Goal: Check status: Check status

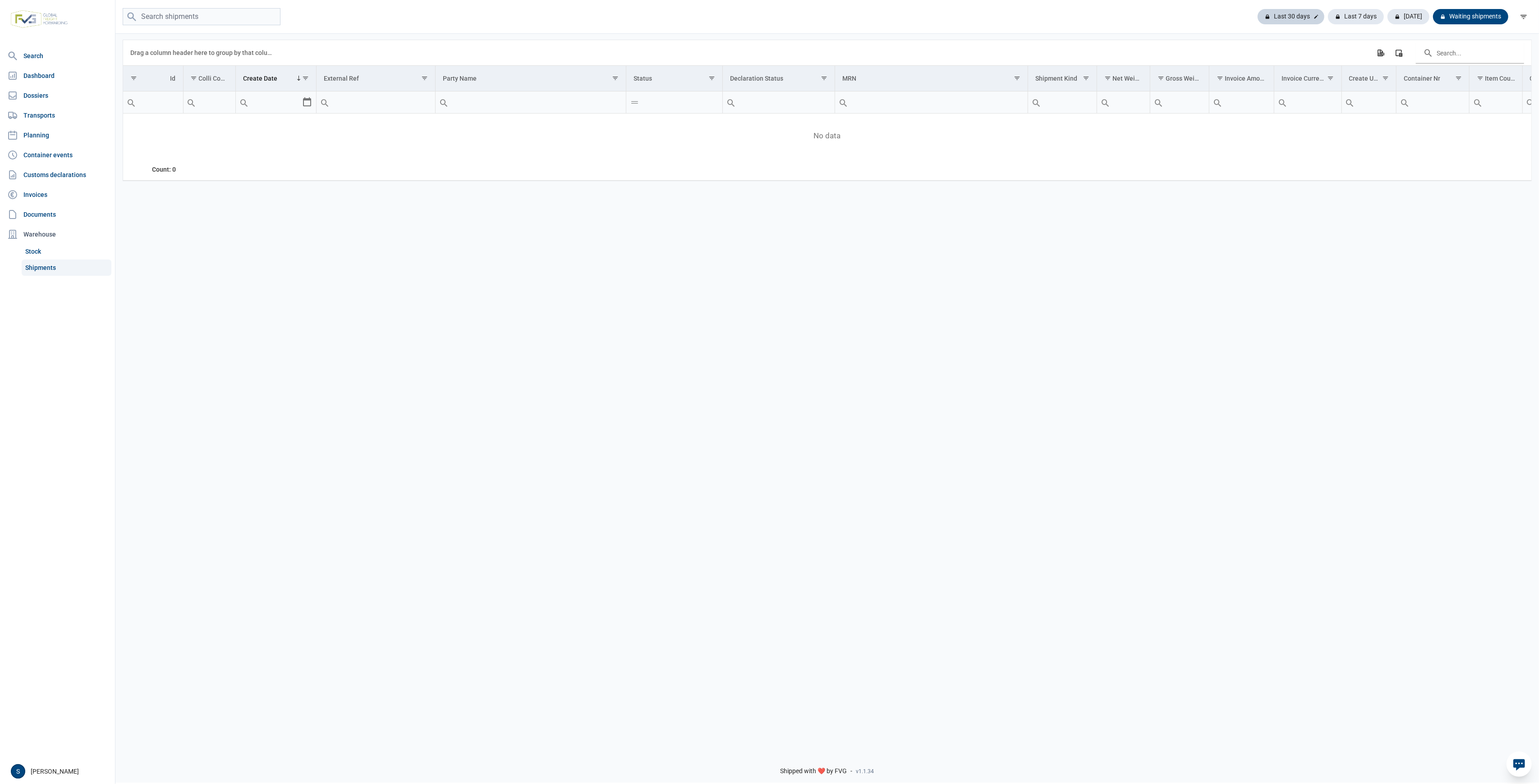
click at [1328, 21] on div "Last 30 days" at bounding box center [1356, 17] width 56 height 16
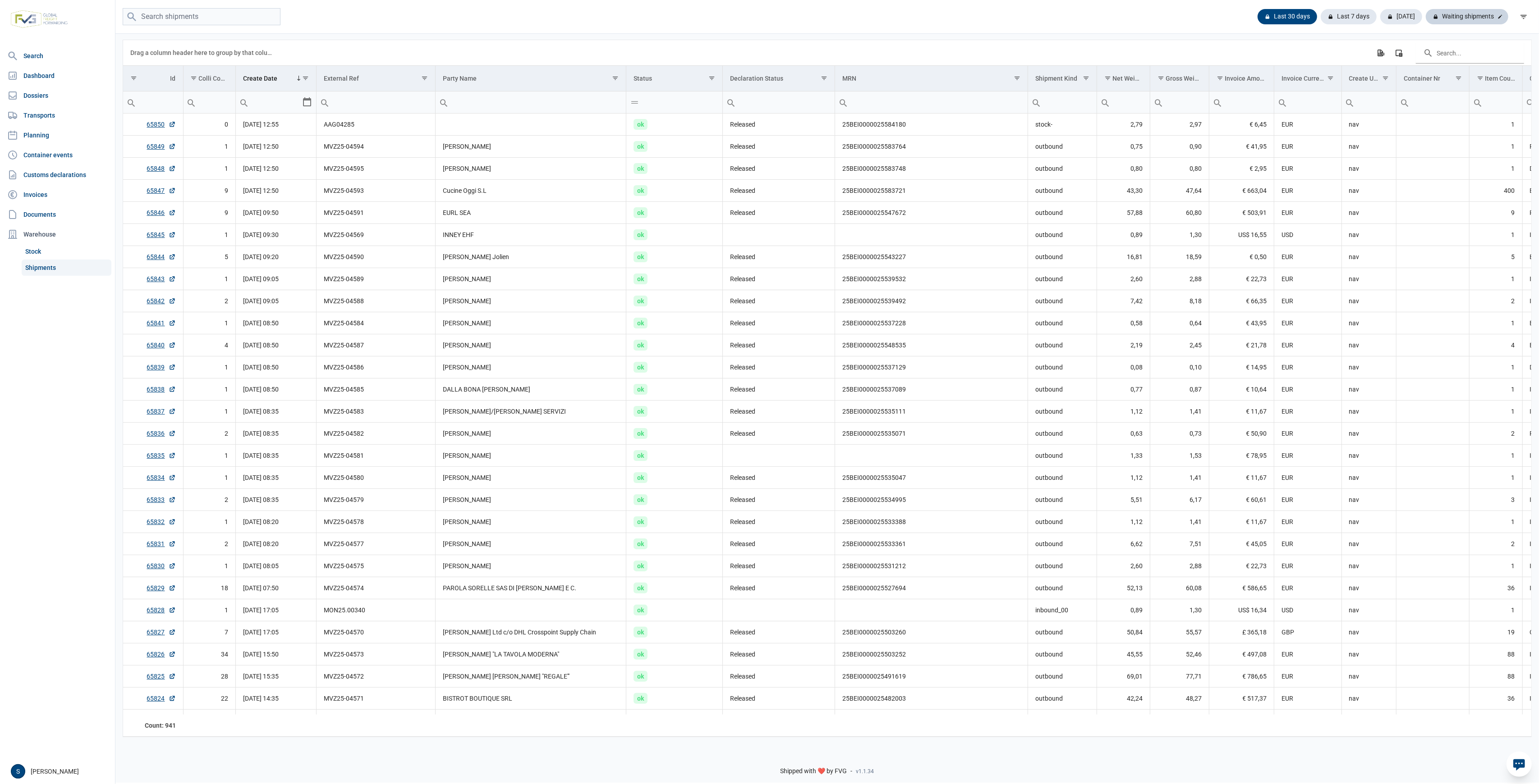
click at [1490, 15] on div "Waiting shipments" at bounding box center [1467, 17] width 82 height 16
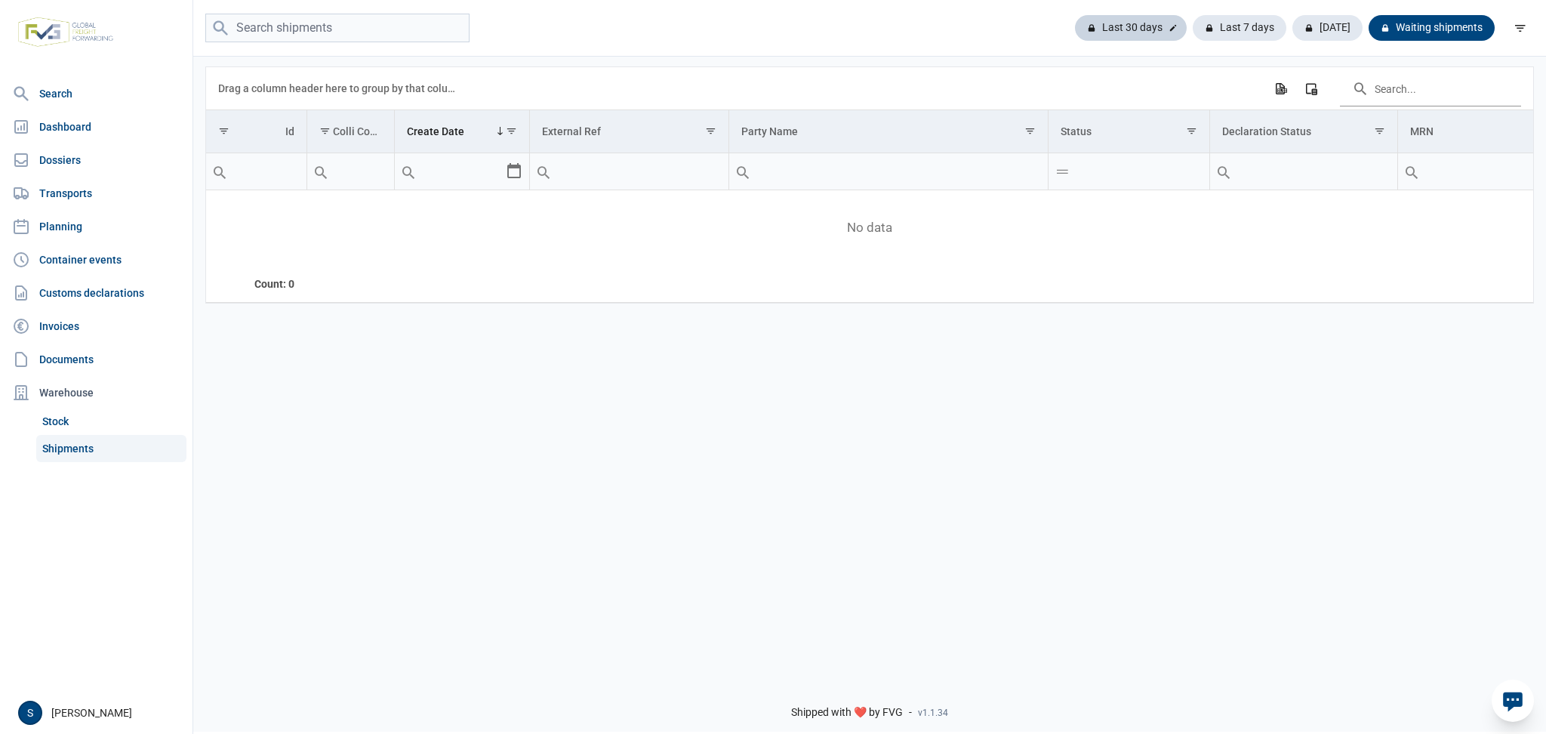
click at [1193, 17] on div "Last 30 days" at bounding box center [1240, 28] width 94 height 26
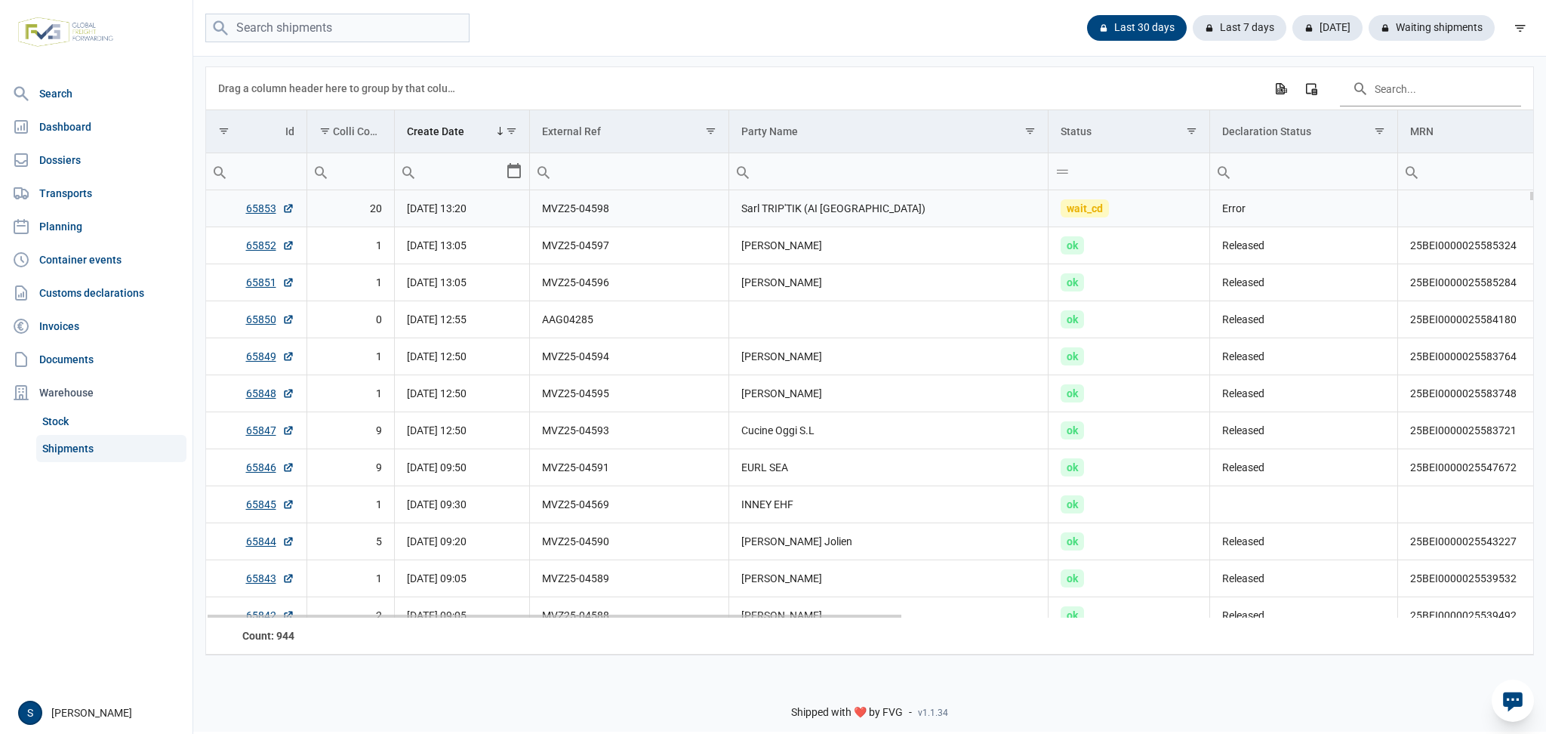
click at [833, 212] on td "Sarl TRIP'TIK (AI [GEOGRAPHIC_DATA])" at bounding box center [888, 208] width 319 height 37
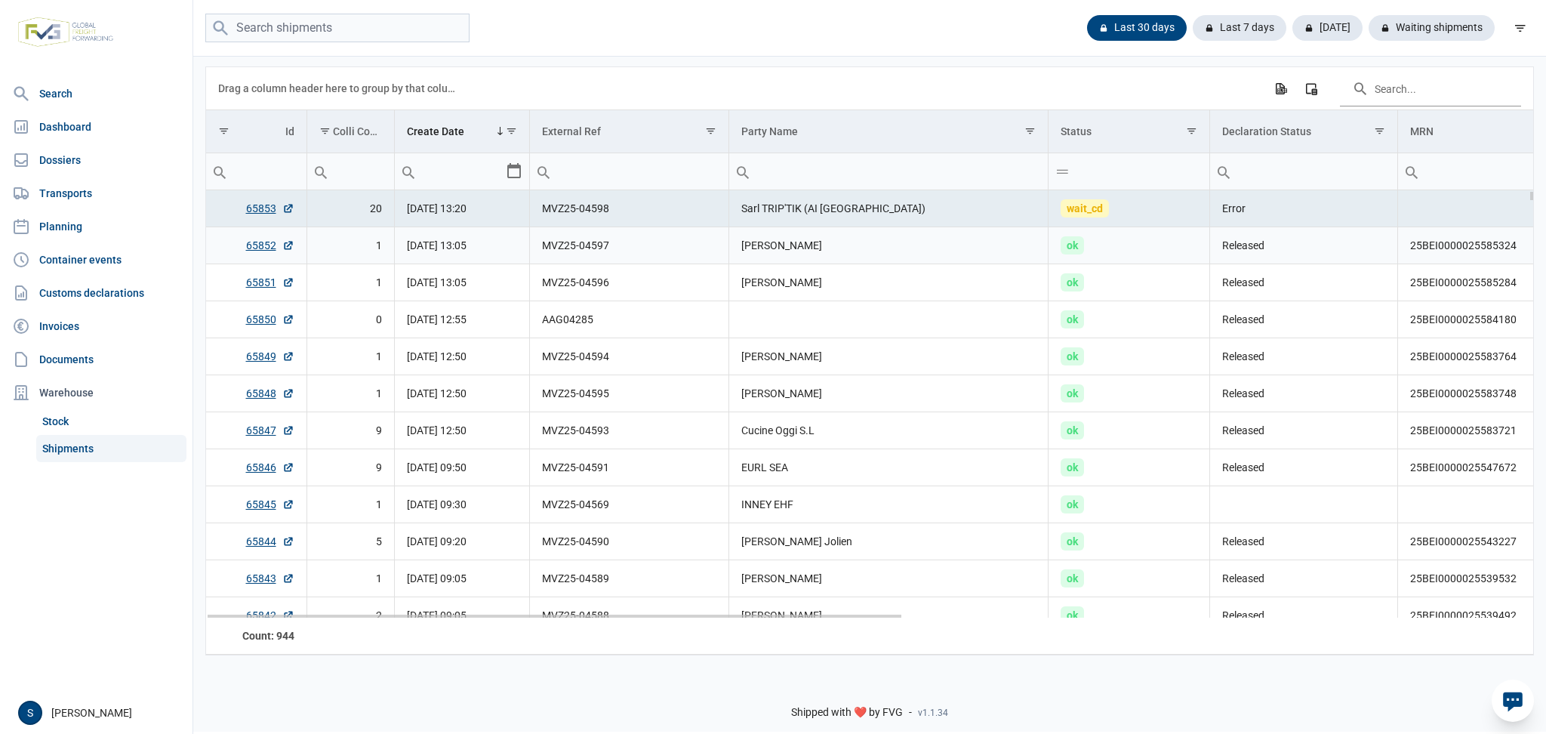
click at [734, 245] on td "[PERSON_NAME]" at bounding box center [888, 245] width 319 height 37
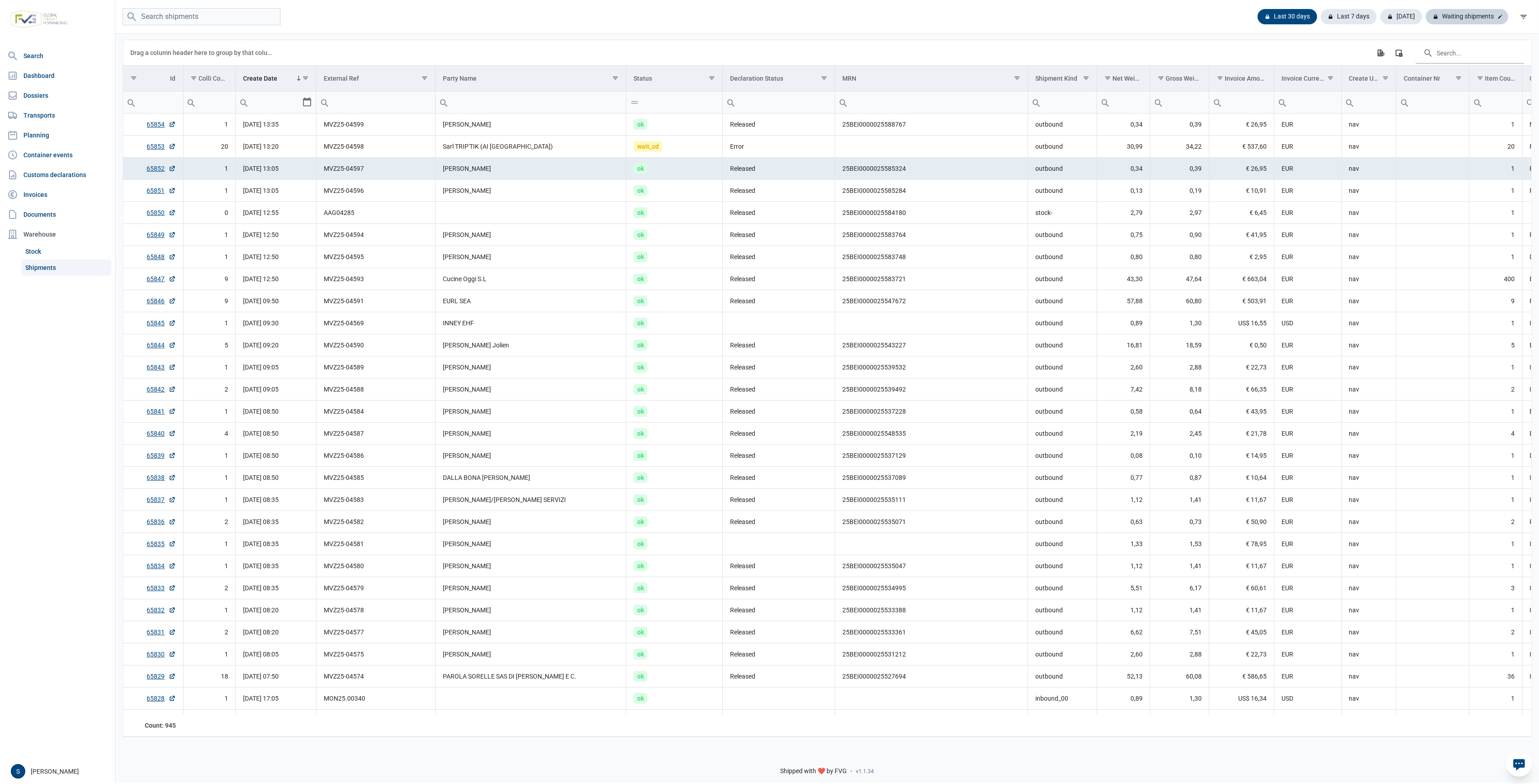
click at [1482, 20] on div "Waiting shipments" at bounding box center [1467, 17] width 82 height 16
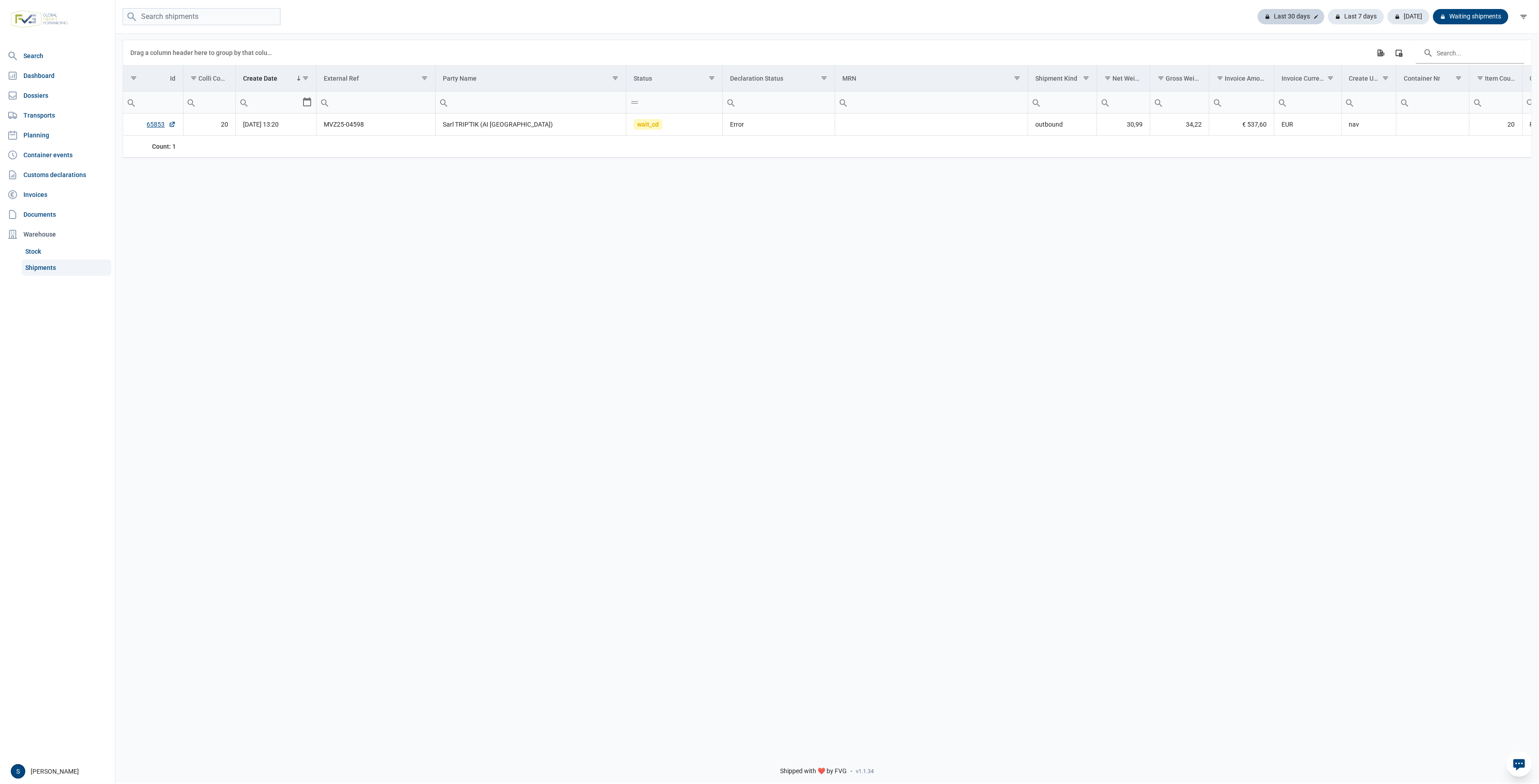
click at [1328, 16] on div "Last 30 days" at bounding box center [1356, 17] width 56 height 16
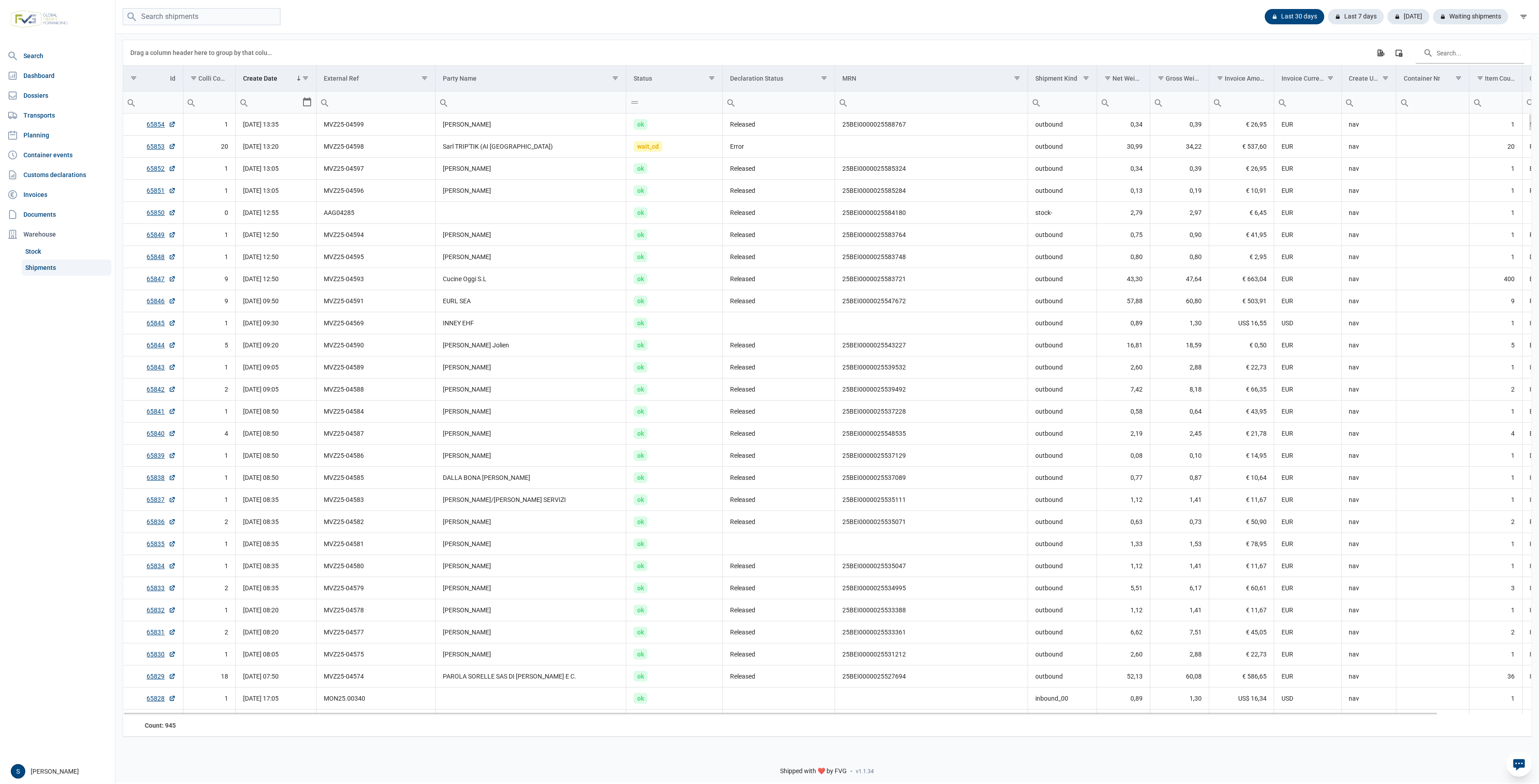
drag, startPoint x: 584, startPoint y: 122, endPoint x: 751, endPoint y: 152, distance: 169.7
click at [783, 131] on td "Released" at bounding box center [779, 124] width 112 height 22
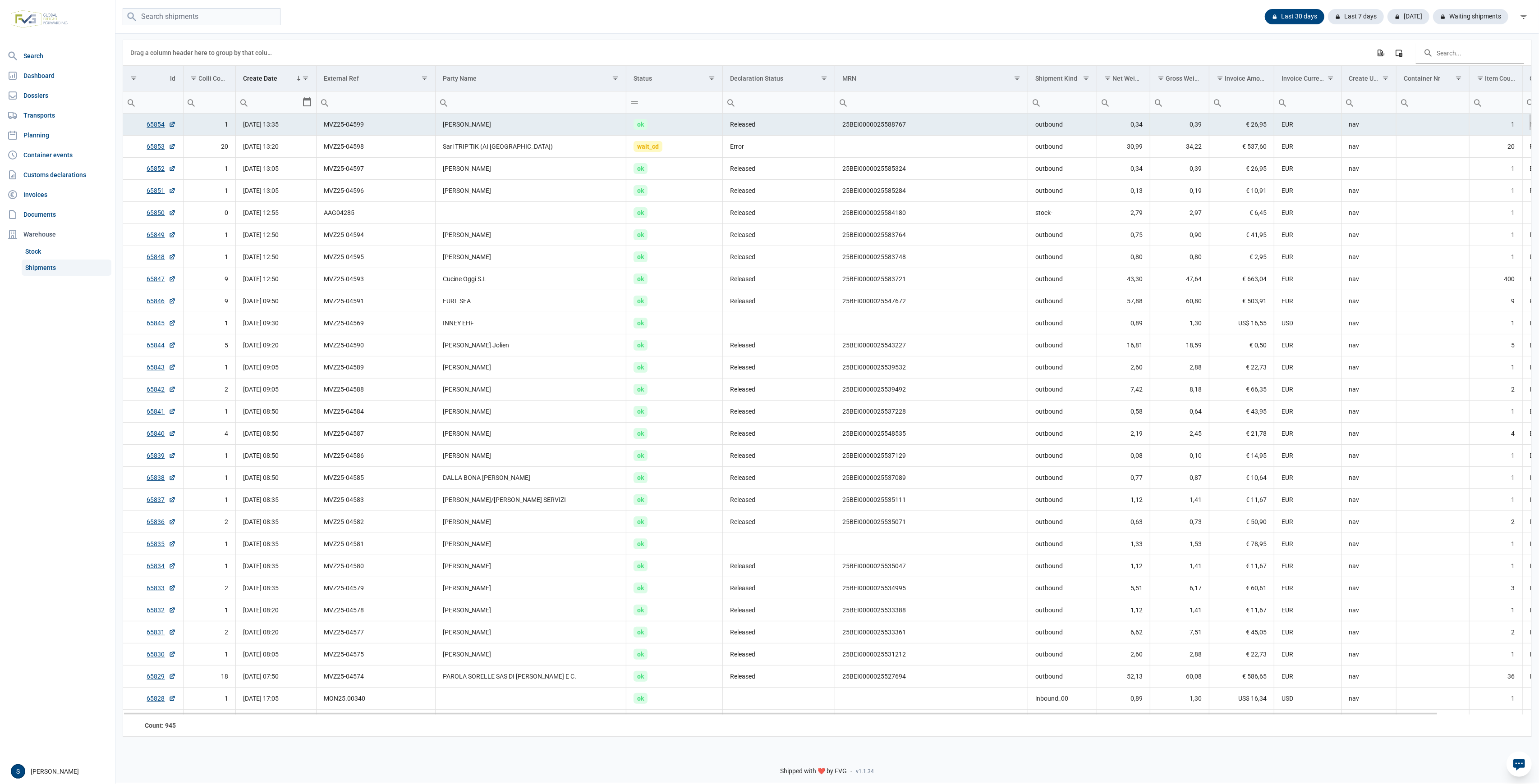
click at [804, 122] on td "Released" at bounding box center [779, 124] width 112 height 22
drag, startPoint x: 440, startPoint y: 130, endPoint x: 521, endPoint y: 128, distance: 81.0
click at [521, 128] on td "[PERSON_NAME]" at bounding box center [531, 124] width 191 height 22
drag, startPoint x: 538, startPoint y: 144, endPoint x: 420, endPoint y: 150, distance: 118.2
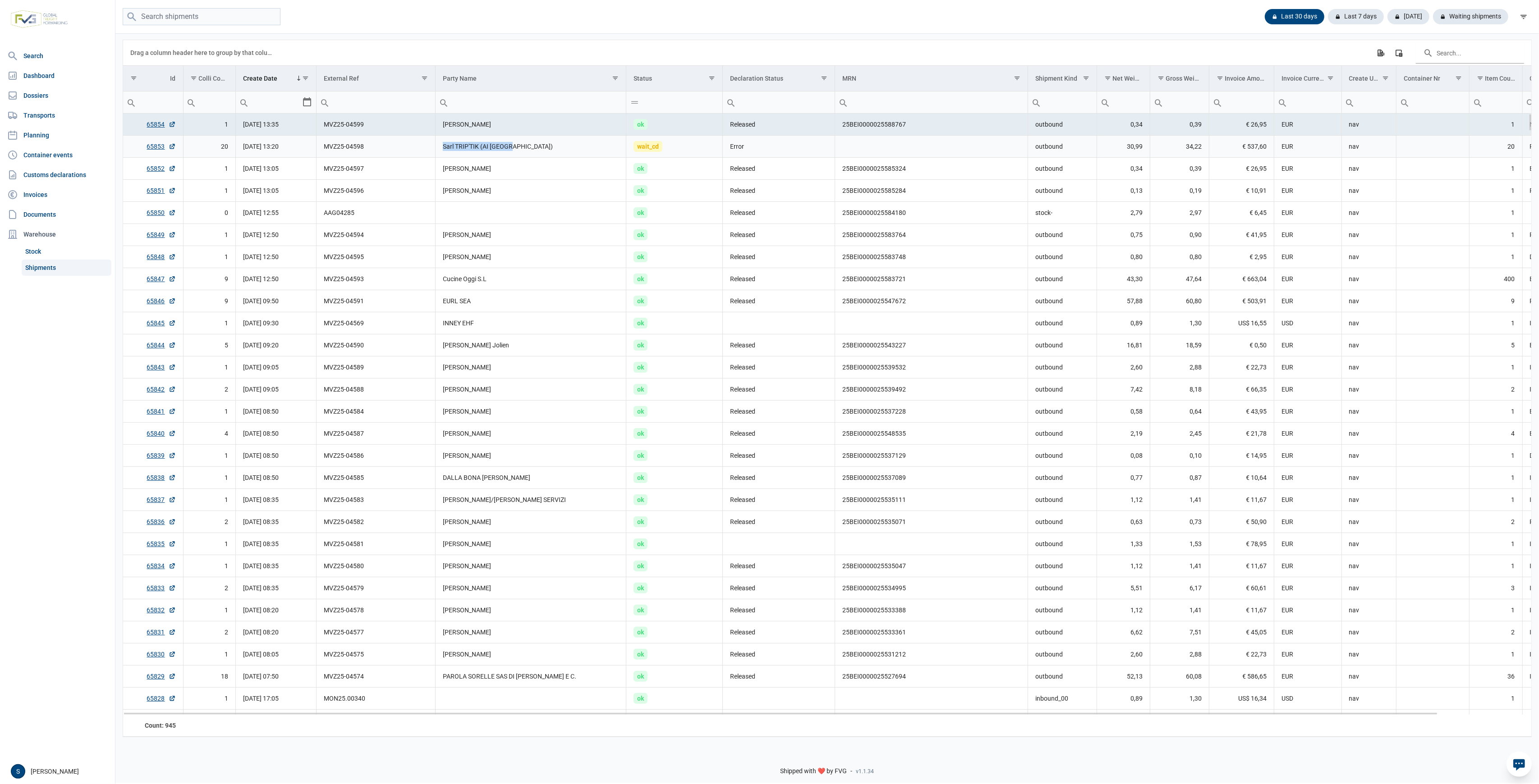
click at [420, 150] on tr "65853 20 29-08-2025 13:20 MVZ25-04598 Sarl TRIP'TIK (AI Dijon) wait_cd Error ou…" at bounding box center [878, 146] width 1509 height 22
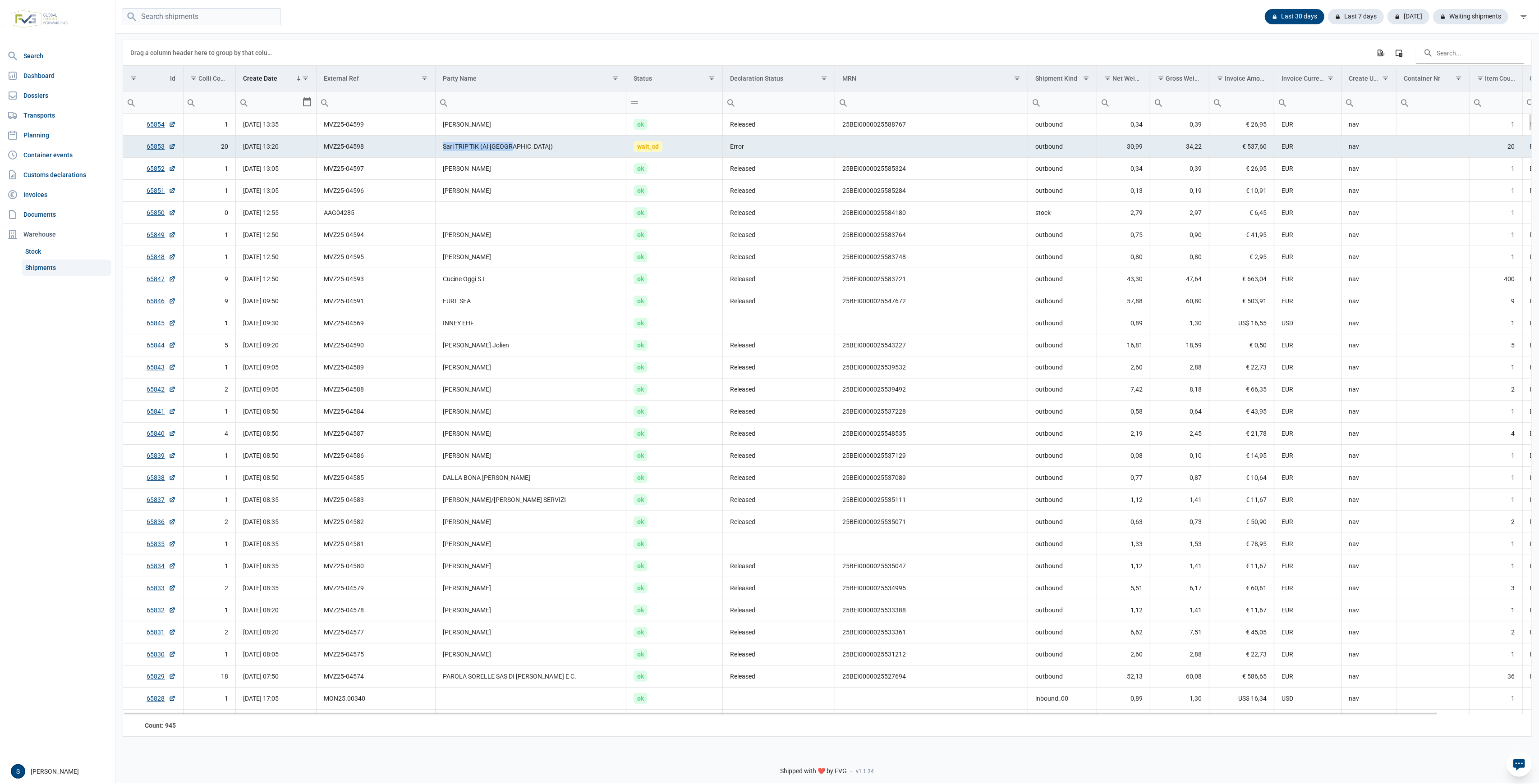
click at [517, 143] on td "Sarl TRIP'TIK (AI [GEOGRAPHIC_DATA])" at bounding box center [531, 146] width 191 height 22
click at [563, 155] on td "Sarl TRIP'TIK (AI [GEOGRAPHIC_DATA])" at bounding box center [531, 146] width 191 height 22
click at [562, 153] on td "Sarl TRIP'TIK (AI [GEOGRAPHIC_DATA])" at bounding box center [531, 146] width 191 height 22
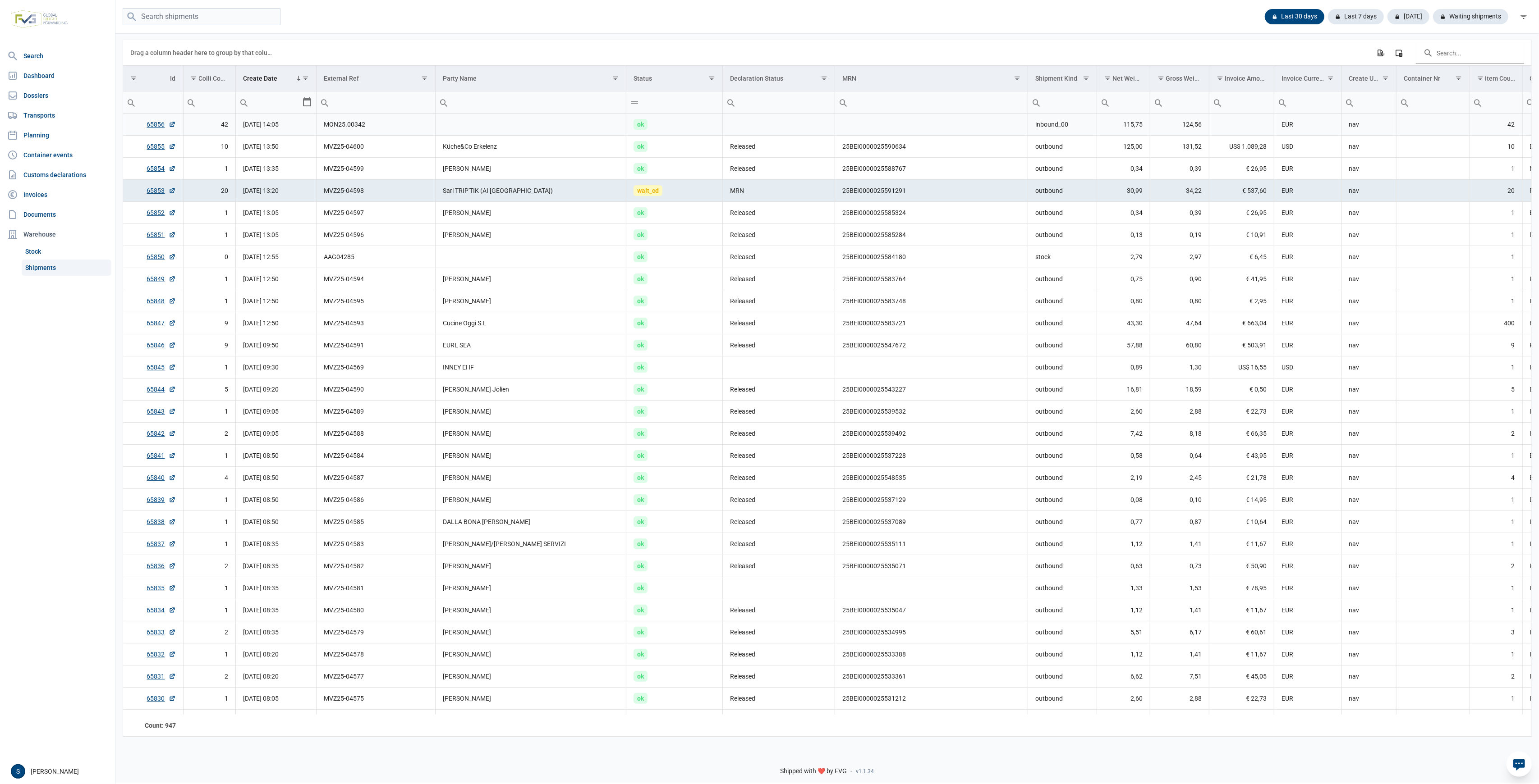
click at [477, 122] on td "Data grid with 947 rows and 18 columns" at bounding box center [531, 124] width 191 height 22
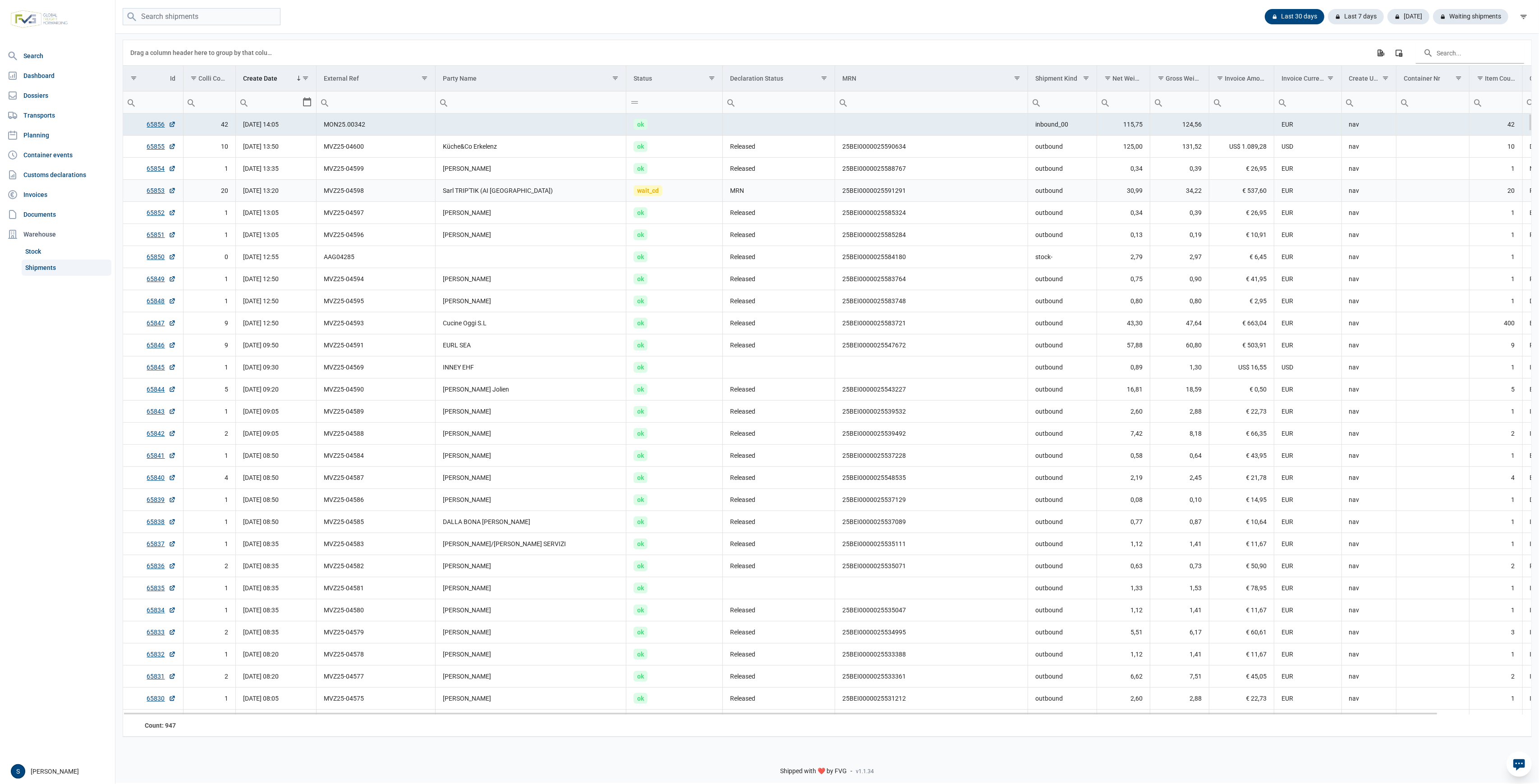
click at [654, 196] on span "wait_cd" at bounding box center [648, 190] width 29 height 11
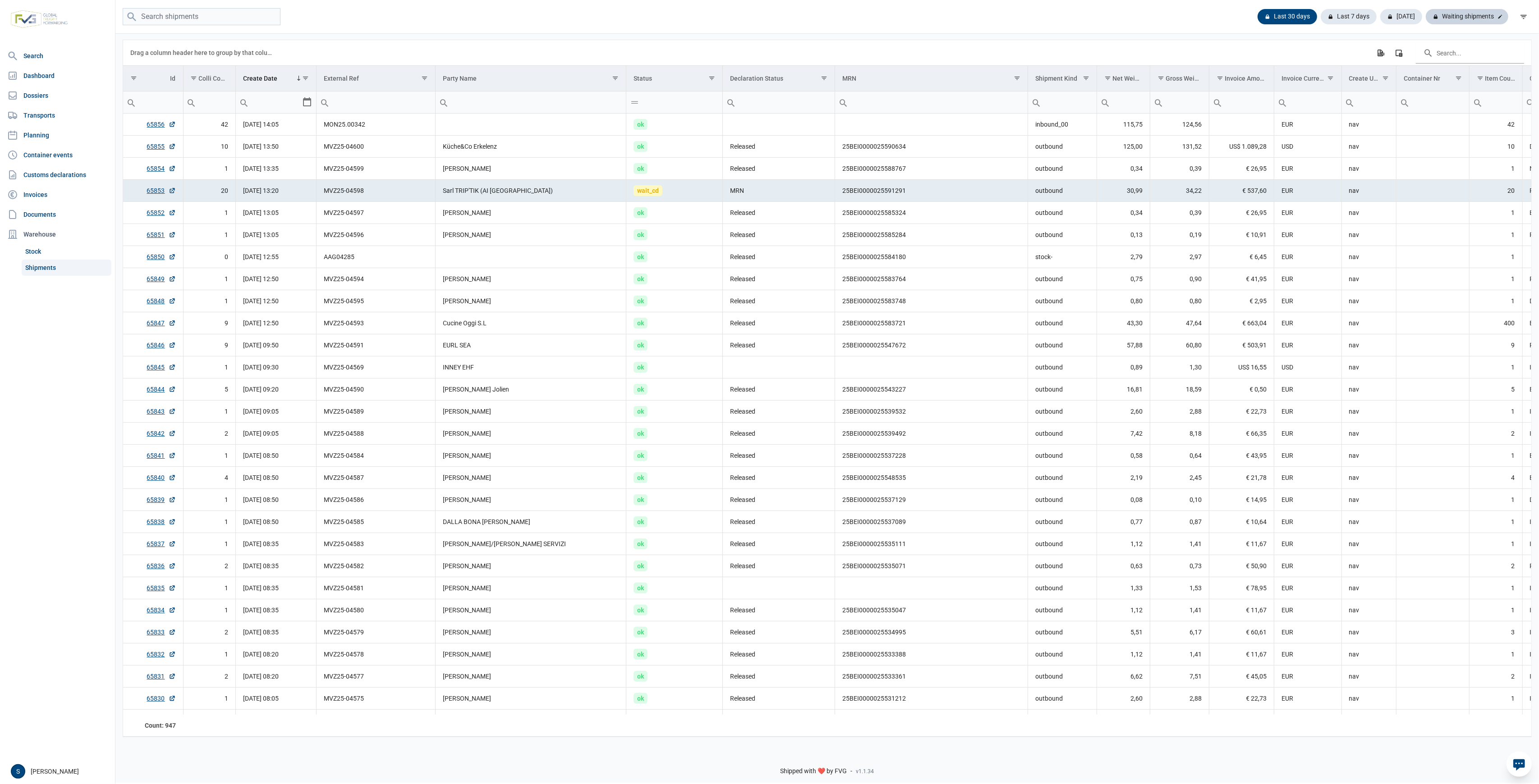
click at [1469, 14] on div "Waiting shipments" at bounding box center [1467, 17] width 82 height 16
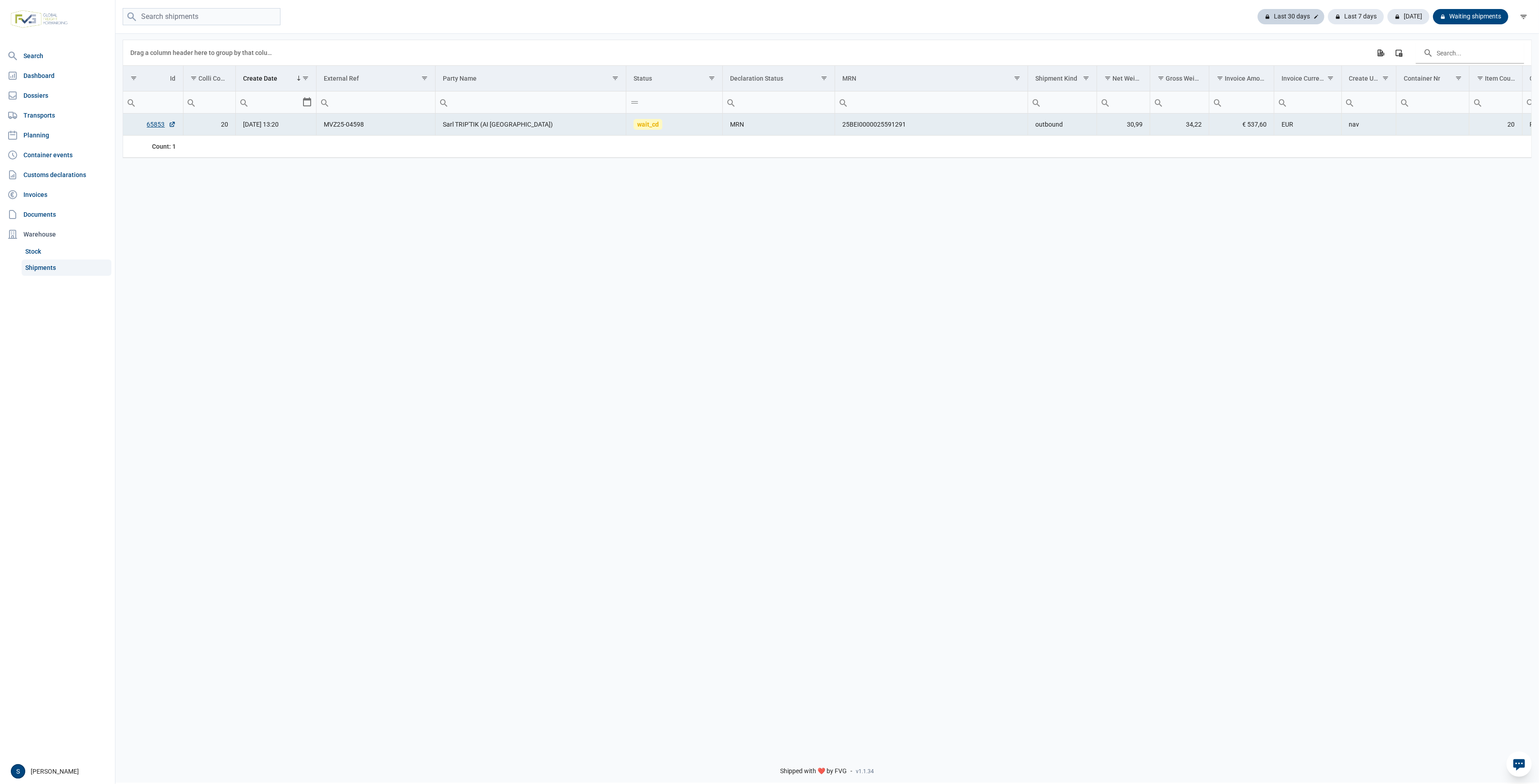
click at [1328, 23] on div "Last 30 days" at bounding box center [1356, 17] width 56 height 16
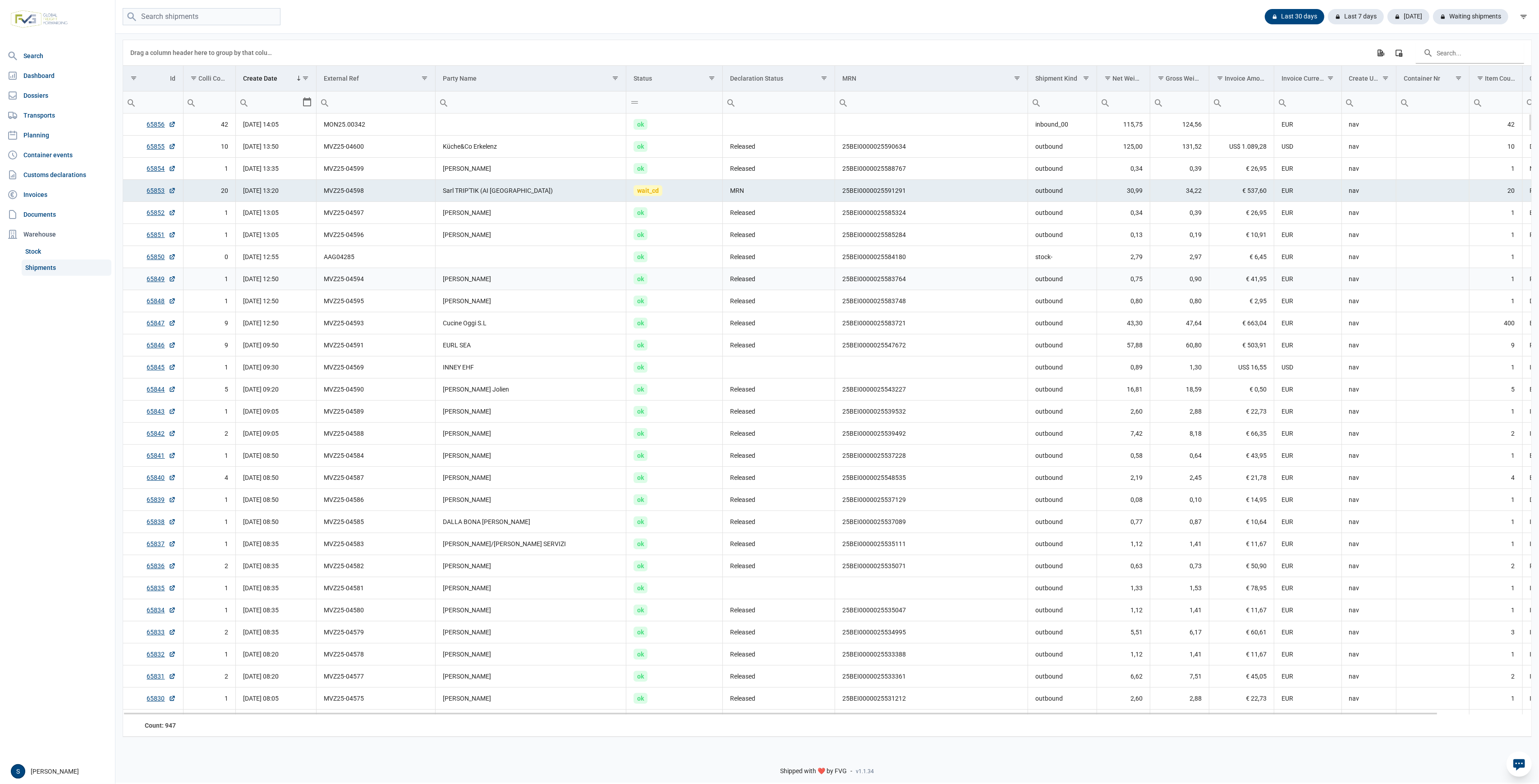
click at [403, 288] on td "MVZ25-04594" at bounding box center [376, 279] width 119 height 22
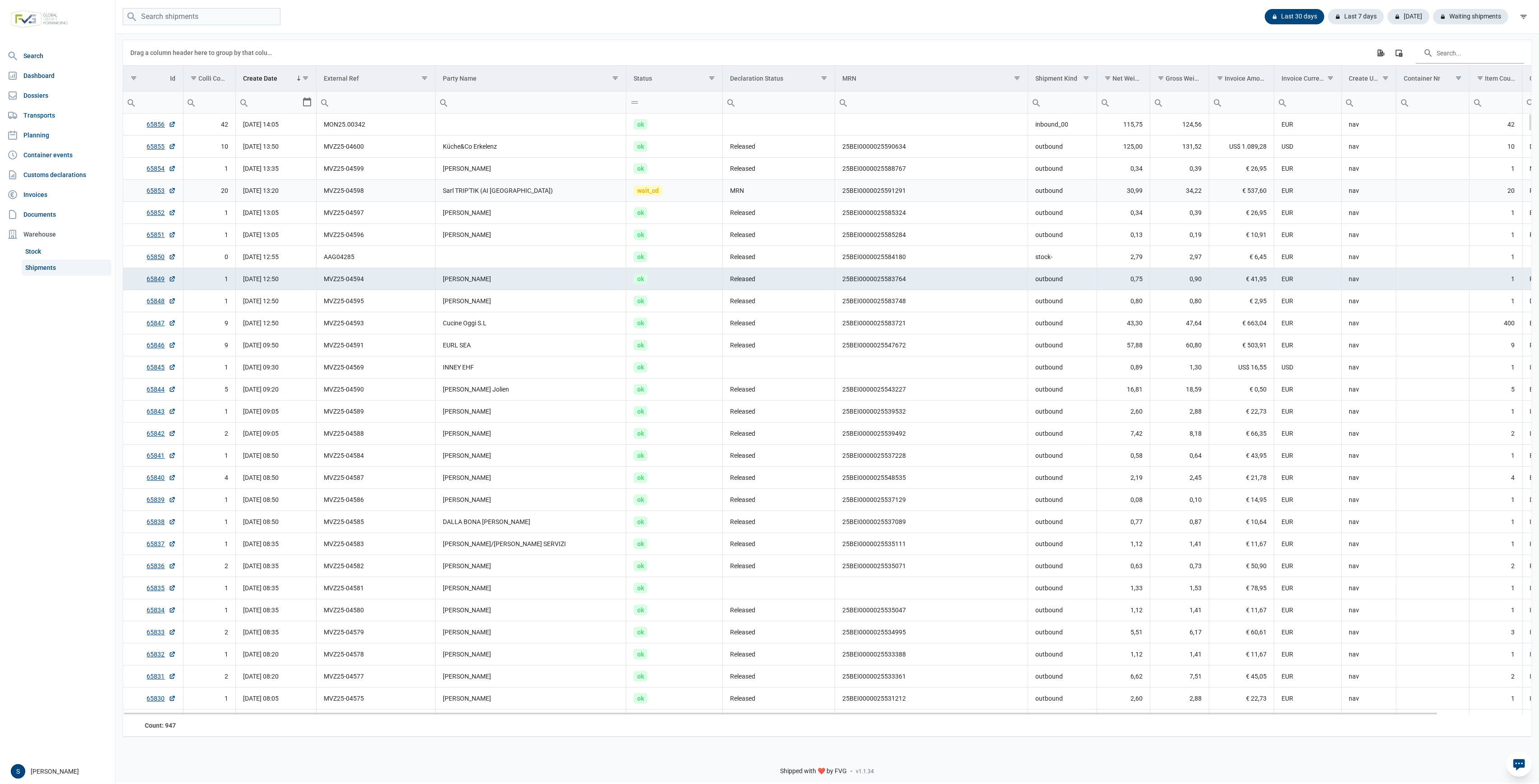
click at [775, 189] on td "MRN" at bounding box center [779, 190] width 112 height 22
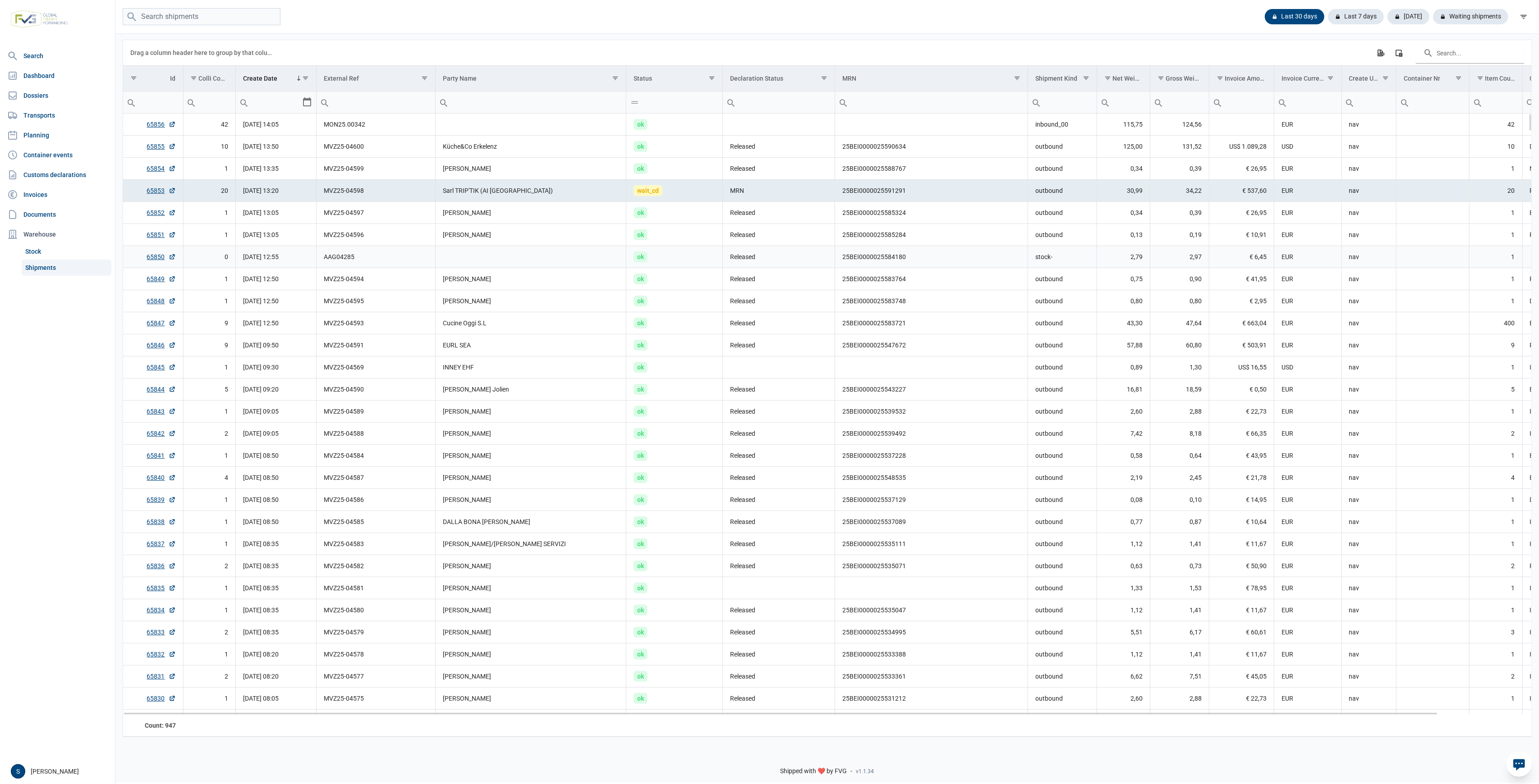
click at [639, 260] on span "ok" at bounding box center [640, 257] width 14 height 11
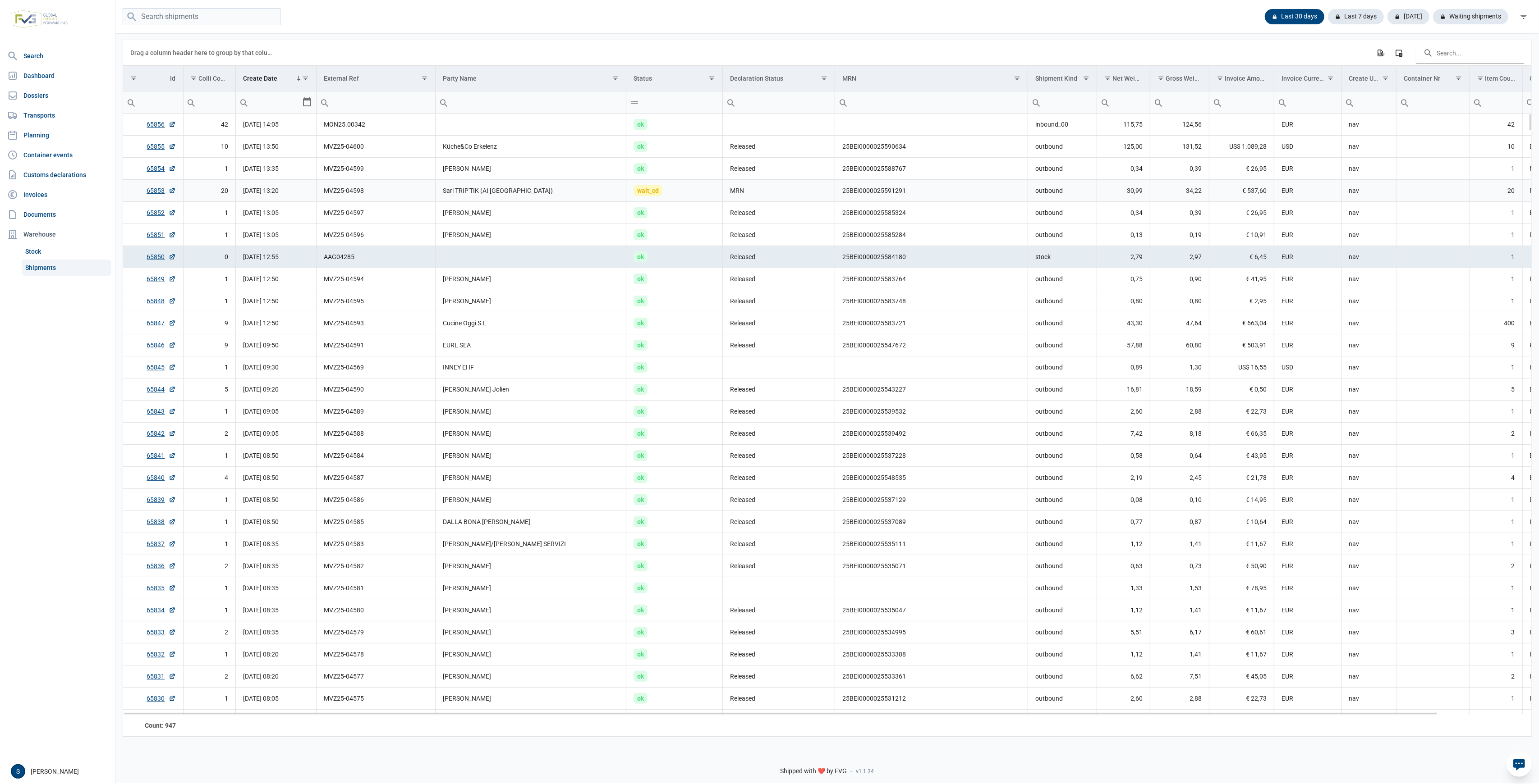
click at [458, 196] on td "Sarl TRIP'TIK (AI [GEOGRAPHIC_DATA])" at bounding box center [531, 190] width 191 height 22
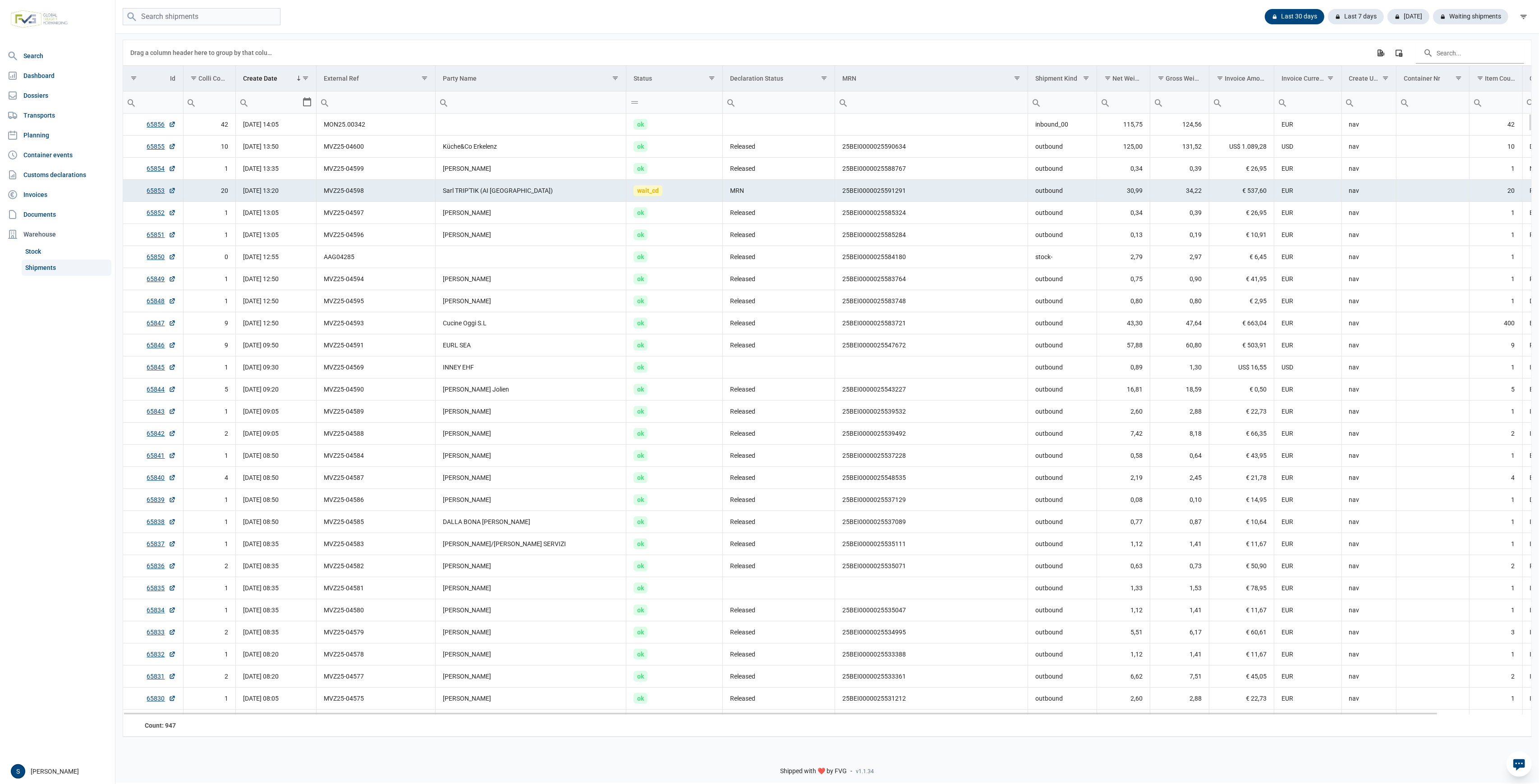
click at [652, 186] on span "wait_cd" at bounding box center [648, 190] width 29 height 11
click at [655, 161] on td "ok" at bounding box center [675, 168] width 97 height 22
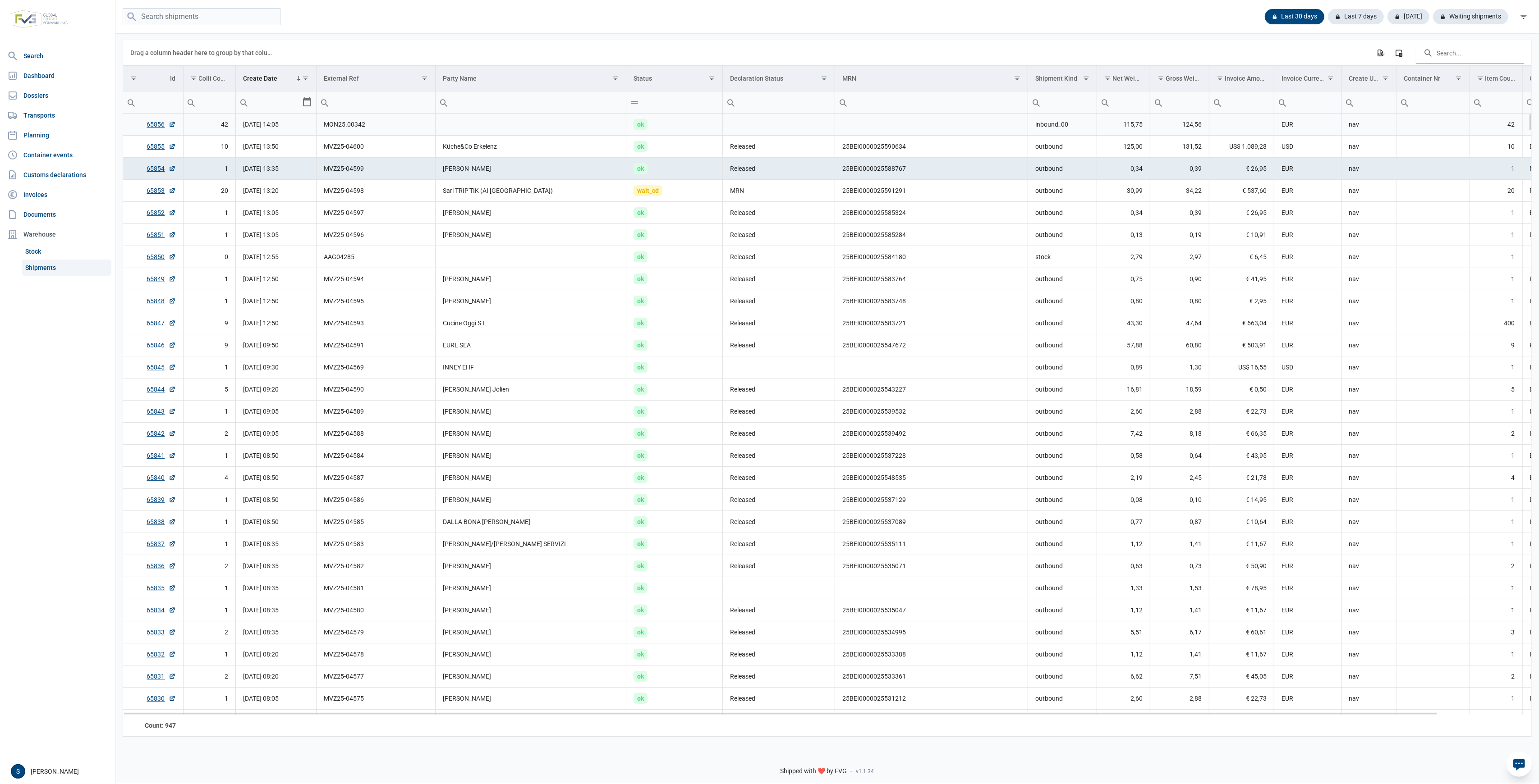
click at [685, 130] on td "ok" at bounding box center [675, 124] width 97 height 22
